Goal: Information Seeking & Learning: Learn about a topic

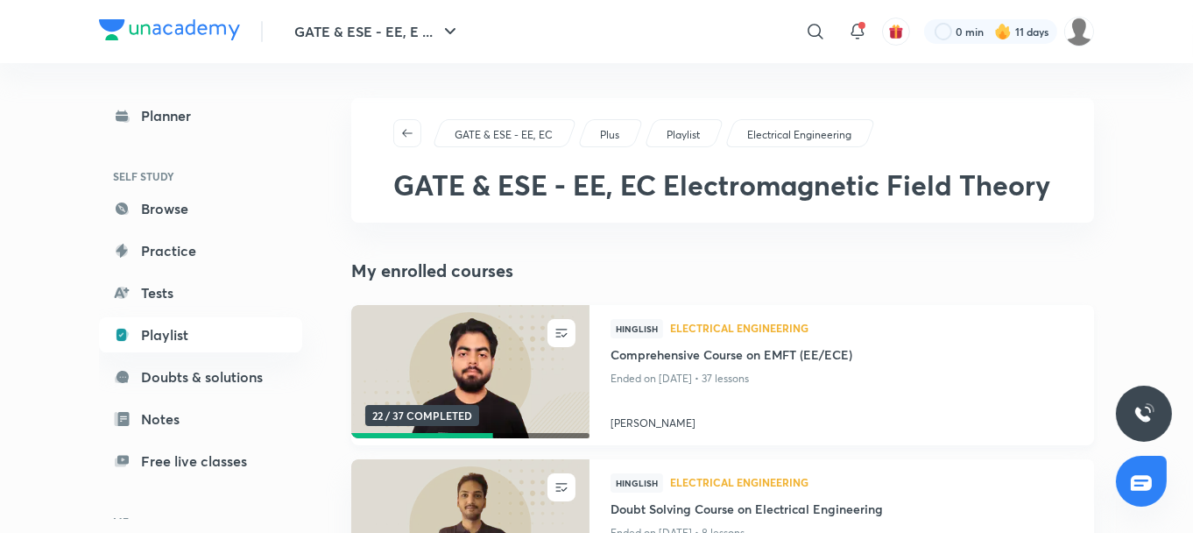
scroll to position [46, 0]
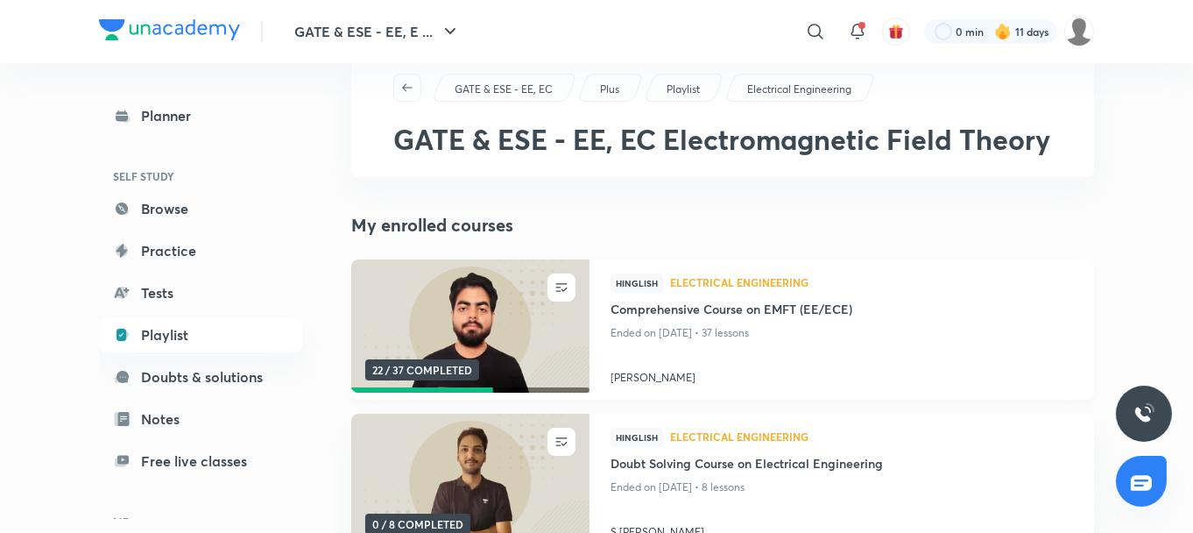
click at [470, 302] on img at bounding box center [470, 326] width 243 height 136
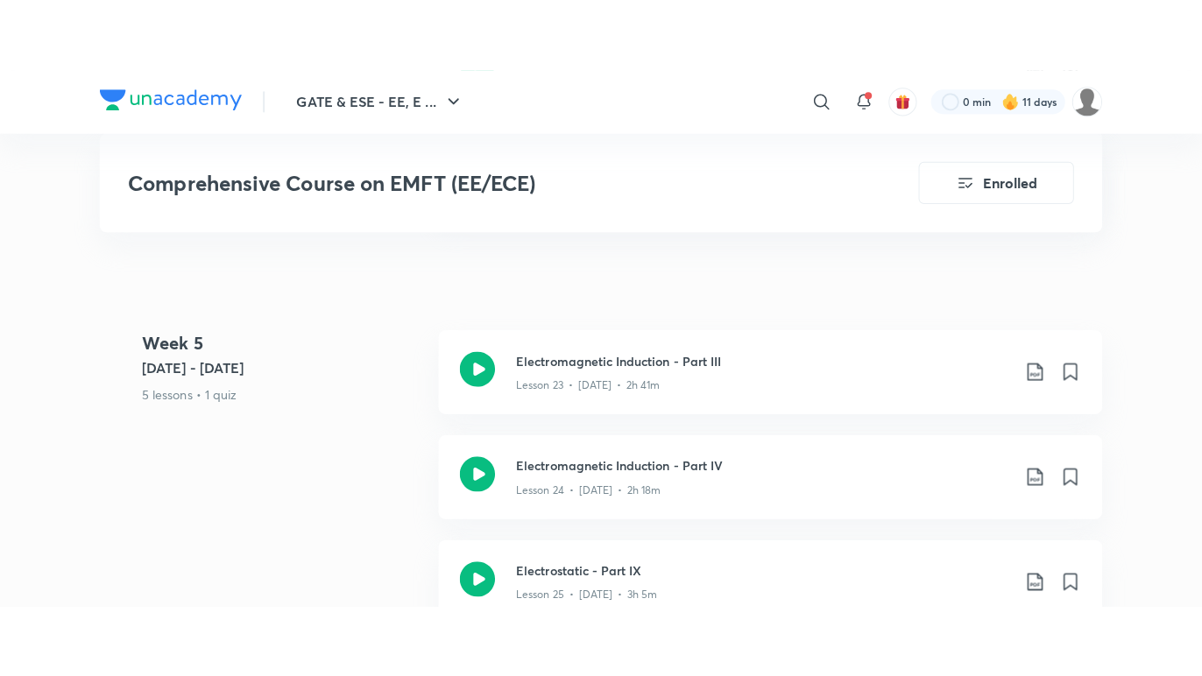
scroll to position [4103, 0]
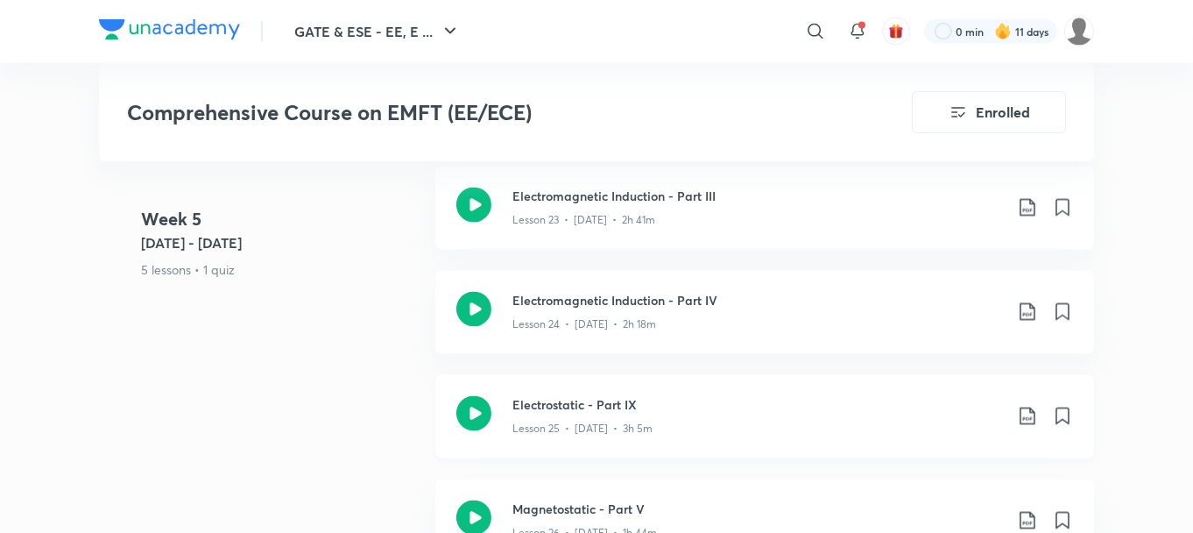
click at [476, 402] on icon at bounding box center [474, 413] width 35 height 35
